Goal: Check status: Check status

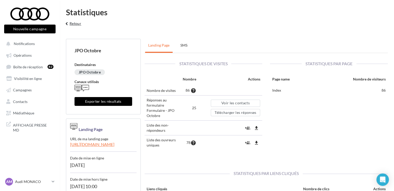
click at [70, 22] on button "keyboard_arrow_left Retour" at bounding box center [73, 25] width 22 height 10
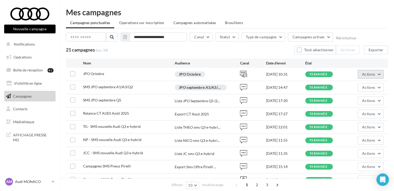
click at [370, 73] on span "Actions" at bounding box center [368, 74] width 13 height 4
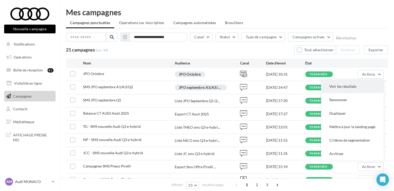
click at [344, 86] on button "Voir les résultats" at bounding box center [352, 86] width 62 height 13
